Goal: Task Accomplishment & Management: Use online tool/utility

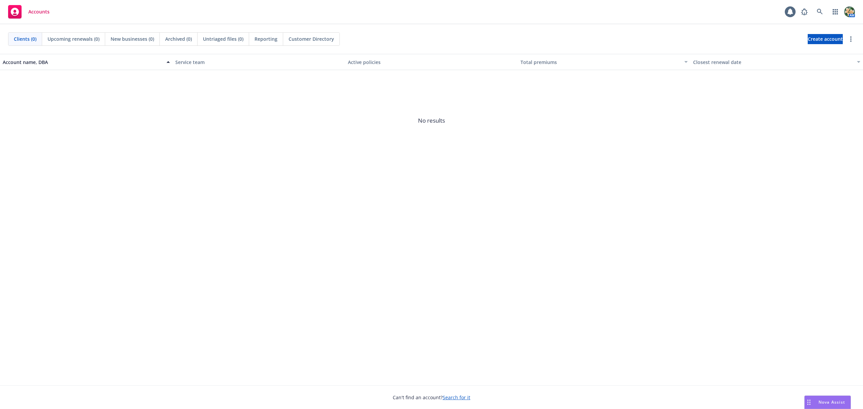
click at [828, 405] on span "Nova Assist" at bounding box center [832, 403] width 27 height 6
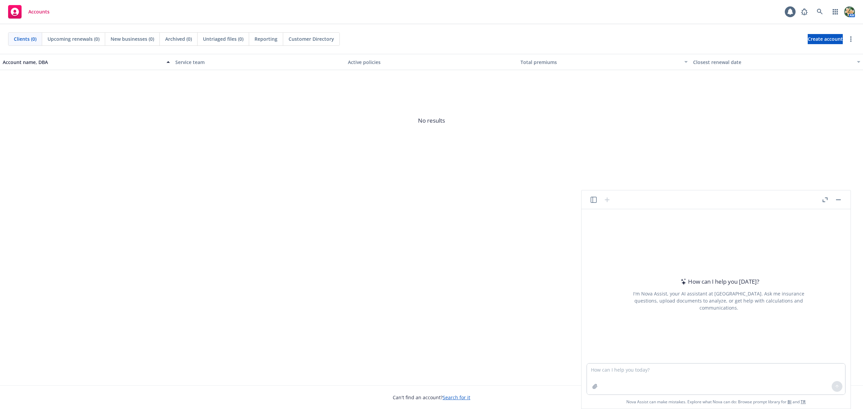
click at [595, 196] on button "button" at bounding box center [594, 200] width 8 height 8
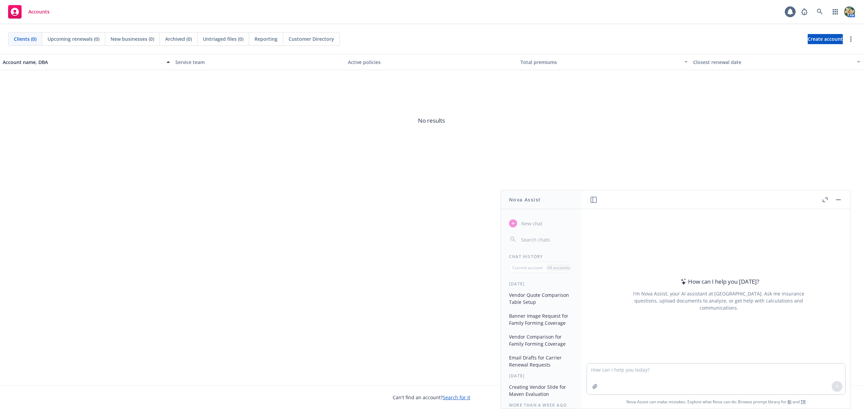
click at [541, 361] on button "Email Drafts for Carrier Renewal Requests" at bounding box center [542, 361] width 70 height 18
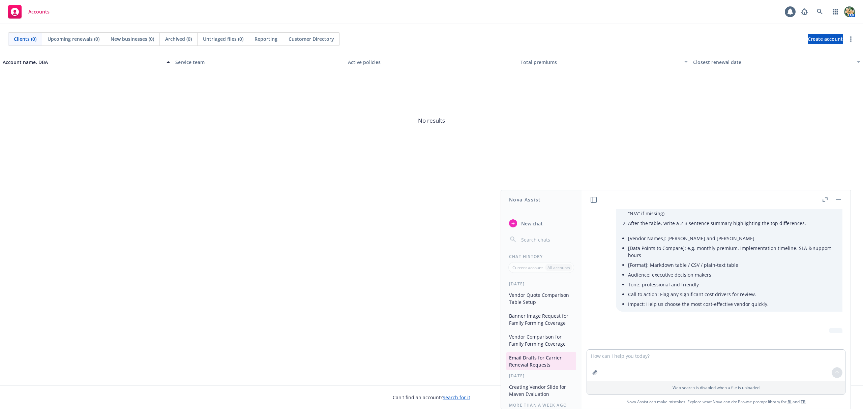
scroll to position [792, 0]
click at [598, 363] on textarea at bounding box center [716, 365] width 258 height 31
type textarea "+"
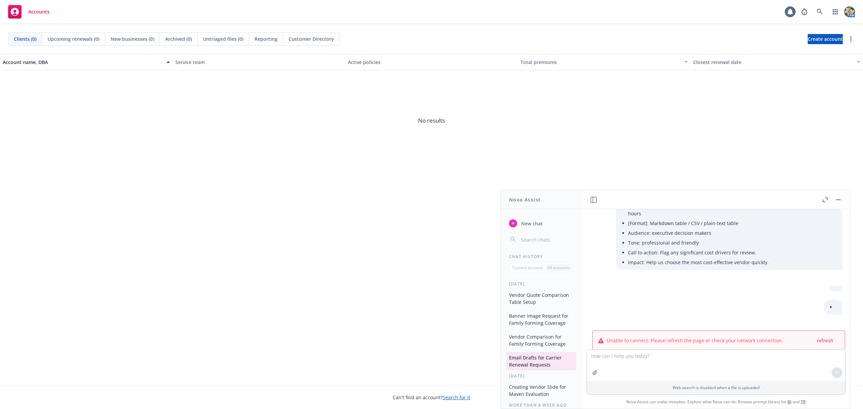
scroll to position [852, 0]
